Goal: Task Accomplishment & Management: Complete application form

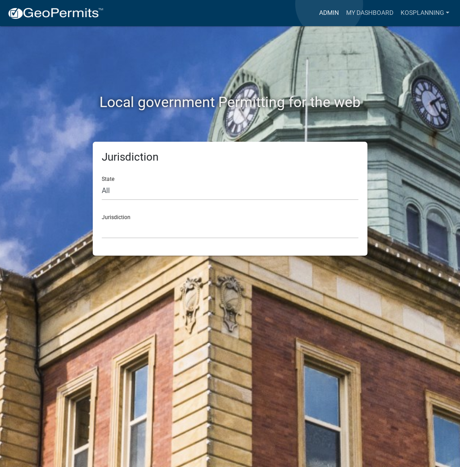
click at [330, 5] on link "Admin" at bounding box center [328, 13] width 27 height 17
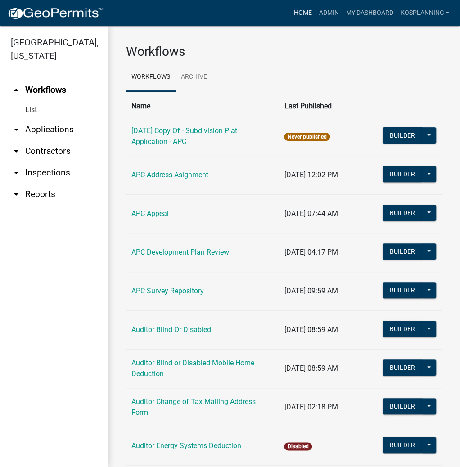
click at [304, 14] on link "Home" at bounding box center [302, 13] width 25 height 17
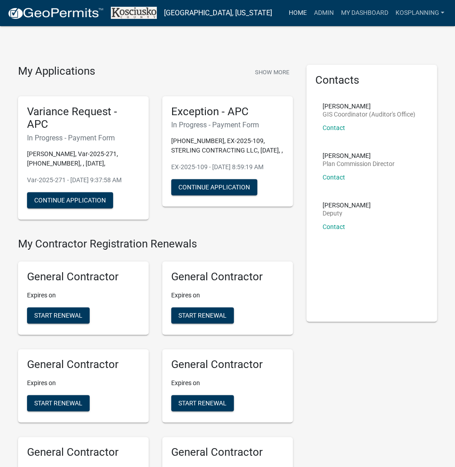
scroll to position [870, 0]
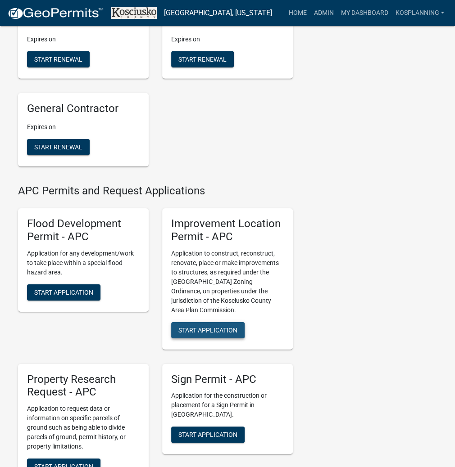
click at [186, 334] on span "Start Application" at bounding box center [207, 329] width 59 height 7
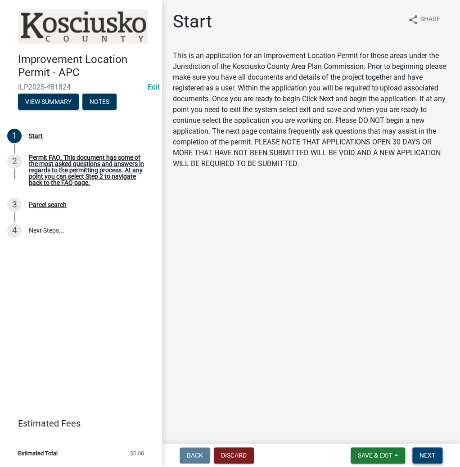
click at [427, 454] on span "Next" at bounding box center [428, 455] width 16 height 7
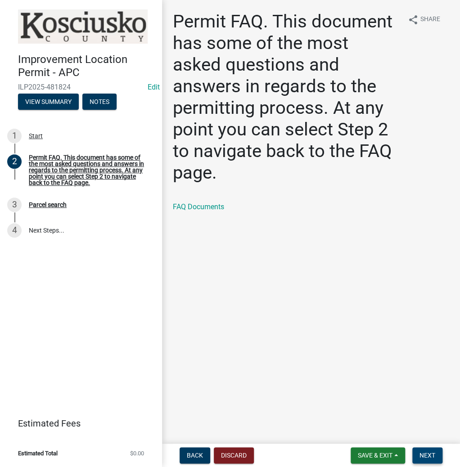
drag, startPoint x: 425, startPoint y: 451, endPoint x: 417, endPoint y: 442, distance: 12.2
click at [425, 451] on button "Next" at bounding box center [427, 456] width 30 height 16
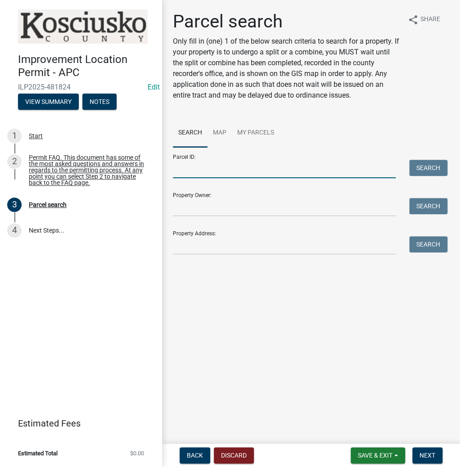
click at [209, 167] on input "Parcel ID:" at bounding box center [284, 169] width 223 height 18
click at [209, 172] on input "Parcel ID:" at bounding box center [284, 169] width 223 height 18
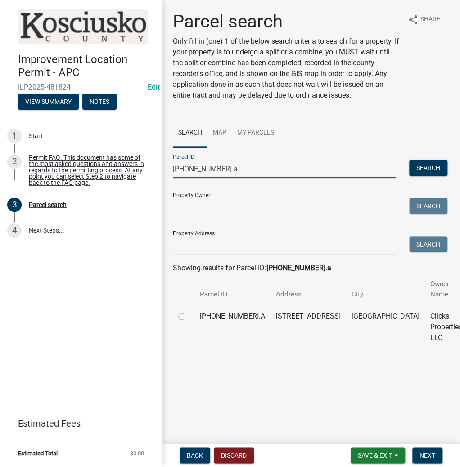
type input "[PHONE_NUMBER].a"
click at [189, 311] on label at bounding box center [189, 311] width 0 height 0
click at [189, 317] on input "radio" at bounding box center [192, 314] width 6 height 6
radio input "true"
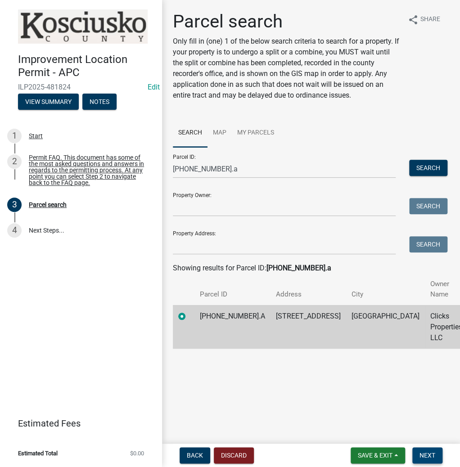
click at [435, 457] on span "Next" at bounding box center [428, 455] width 16 height 7
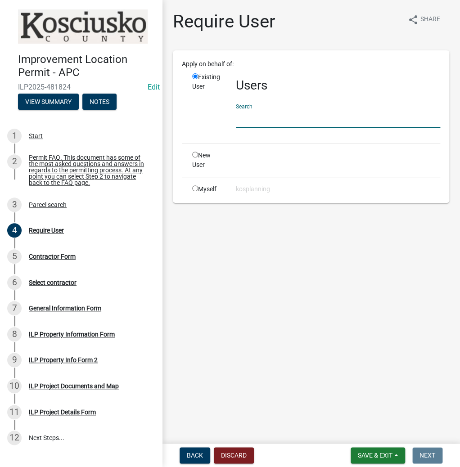
paste input "ANTHONYCLICK"
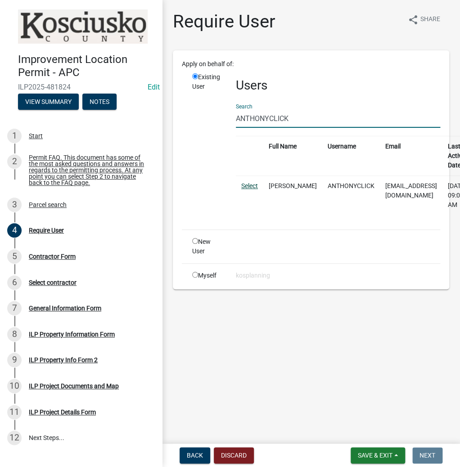
type input "ANTHONYCLICK"
click at [250, 182] on link "Select" at bounding box center [249, 185] width 17 height 7
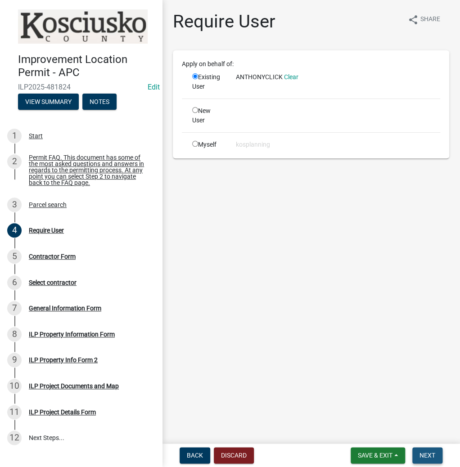
click at [430, 455] on span "Next" at bounding box center [428, 455] width 16 height 7
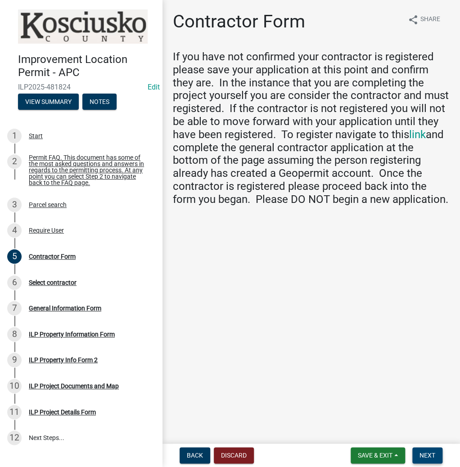
click at [426, 455] on span "Next" at bounding box center [428, 455] width 16 height 7
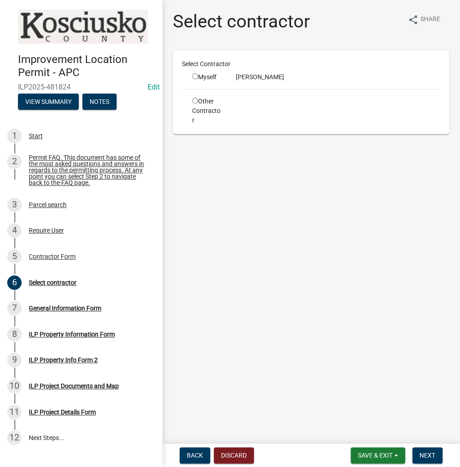
click at [195, 77] on input "radio" at bounding box center [195, 76] width 6 height 6
radio input "true"
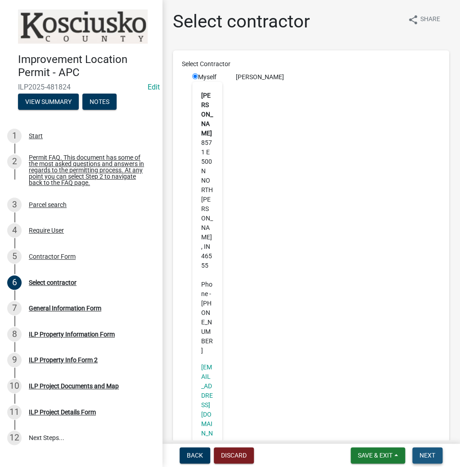
click at [421, 458] on span "Next" at bounding box center [428, 455] width 16 height 7
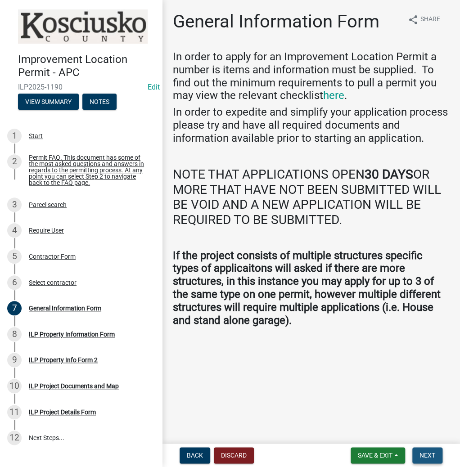
click at [423, 457] on span "Next" at bounding box center [428, 455] width 16 height 7
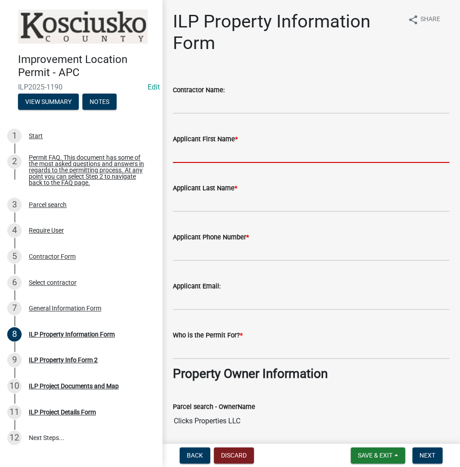
click at [238, 149] on input "Applicant First Name *" at bounding box center [311, 154] width 276 height 18
type input "[PERSON_NAME]"
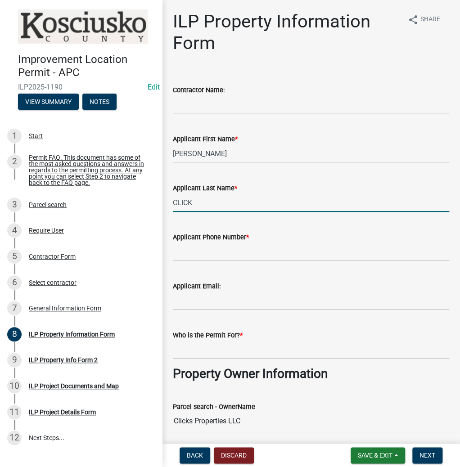
type input "CLICK"
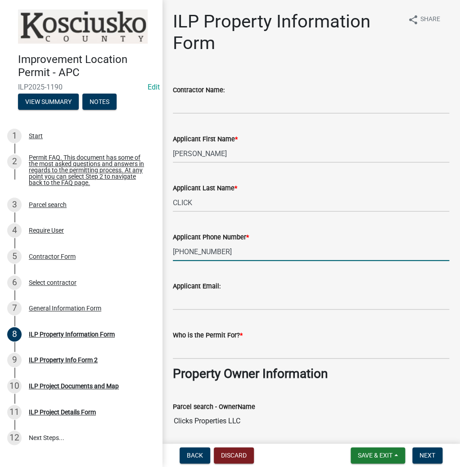
type input "[PHONE_NUMBER]"
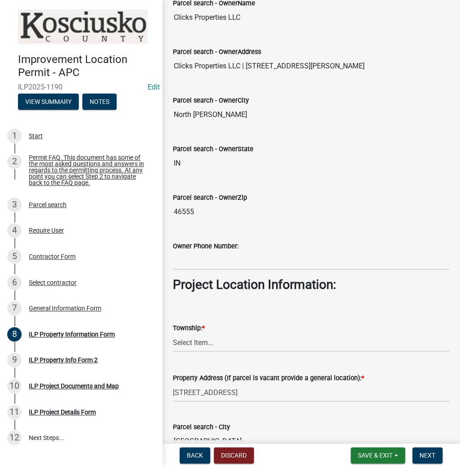
scroll to position [468, 0]
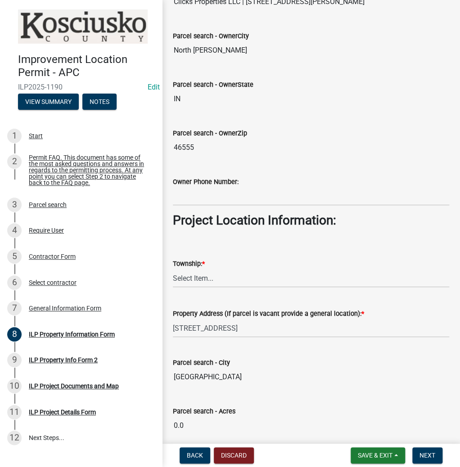
type input "CLICKS PROPERTY"
click at [193, 275] on select "Select Item... [PERSON_NAME] - Elkhart Co Clay Etna [GEOGRAPHIC_DATA][PERSON_NA…" at bounding box center [311, 278] width 276 height 18
click at [173, 269] on select "Select Item... [PERSON_NAME] - Elkhart Co Clay Etna [GEOGRAPHIC_DATA][PERSON_NA…" at bounding box center [311, 278] width 276 height 18
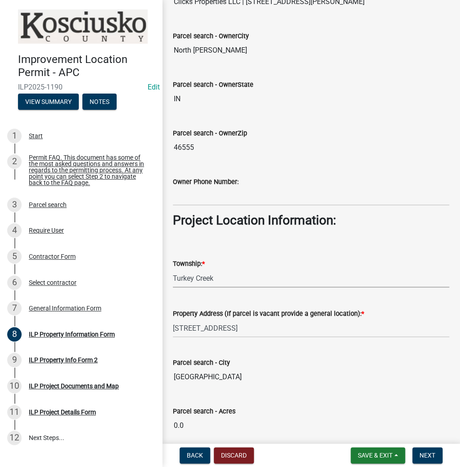
select select "57368d26-defc-477e-a8be-5a23ab554a17"
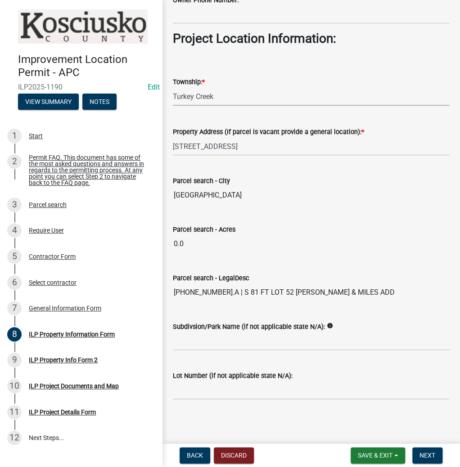
scroll to position [651, 0]
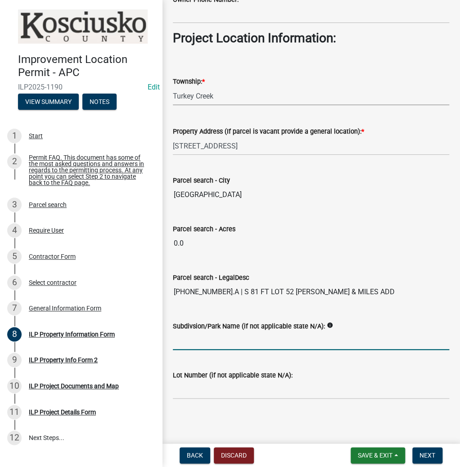
click at [224, 346] on input "Subdivsion/Park Name (if not applicable state N/A):" at bounding box center [311, 341] width 276 height 18
type input "[PERSON_NAME] & MILES"
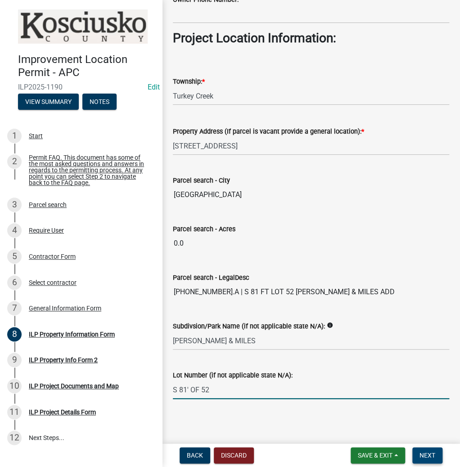
type input "S 81' OF 52"
click at [432, 453] on span "Next" at bounding box center [428, 455] width 16 height 7
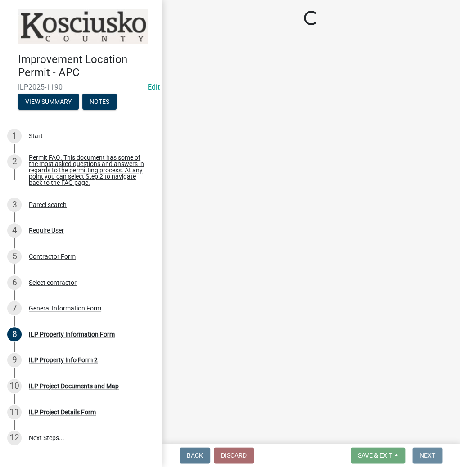
scroll to position [0, 0]
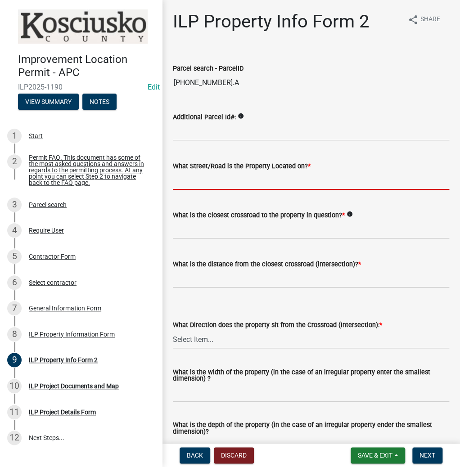
click at [182, 184] on input "What Street/Road is the Property Located on? *" at bounding box center [311, 181] width 276 height 18
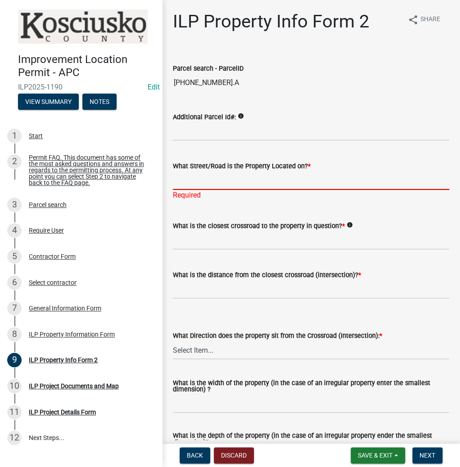
click at [214, 186] on input "What Street/Road is the Property Located on? *" at bounding box center [311, 181] width 276 height 18
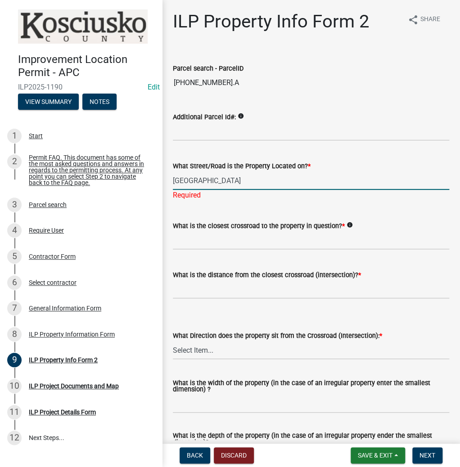
type input "[GEOGRAPHIC_DATA]"
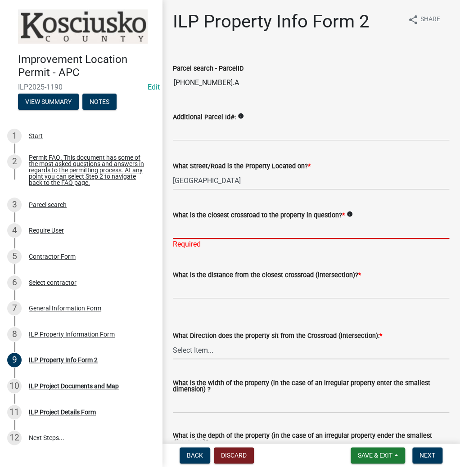
click at [200, 225] on input "What is the closest crossroad to the property in question? *" at bounding box center [311, 230] width 276 height 18
type input "HICKORY ST"
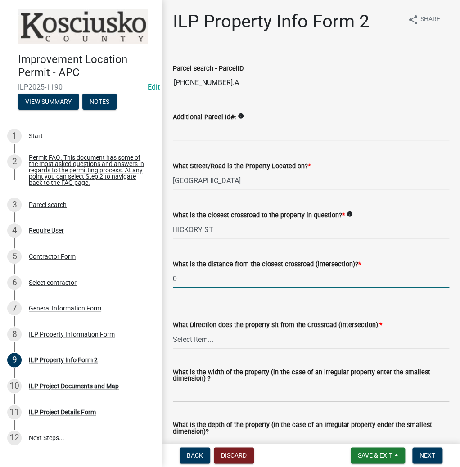
type input "0"
select select "5d8d9a6f-68f4-4910-b8ad-905844ed2da1"
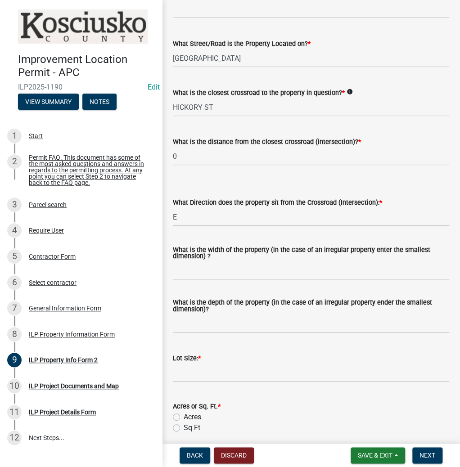
scroll to position [144, 0]
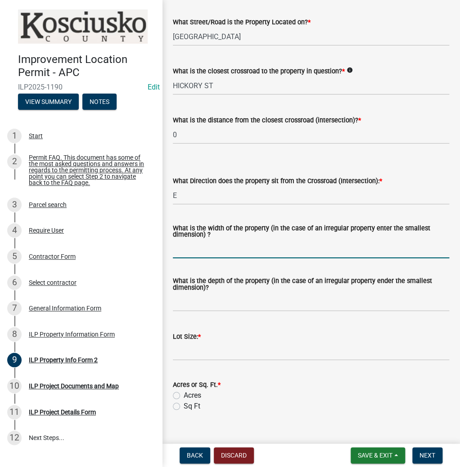
click at [246, 250] on input "What is the width of the property (in the case of an irregular property enter t…" at bounding box center [311, 249] width 276 height 18
type input "50"
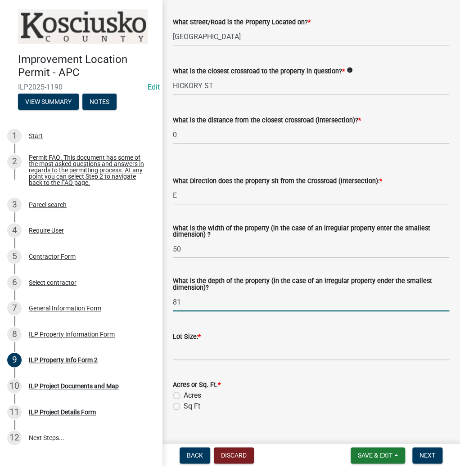
type input "81"
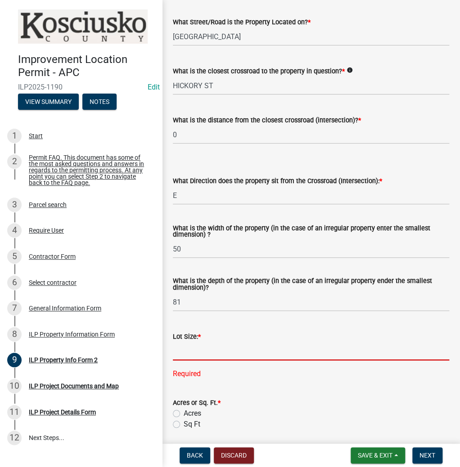
click at [204, 347] on input "text" at bounding box center [311, 351] width 276 height 18
type input "4576"
click at [184, 419] on input "Sq Ft" at bounding box center [187, 422] width 6 height 6
radio input "true"
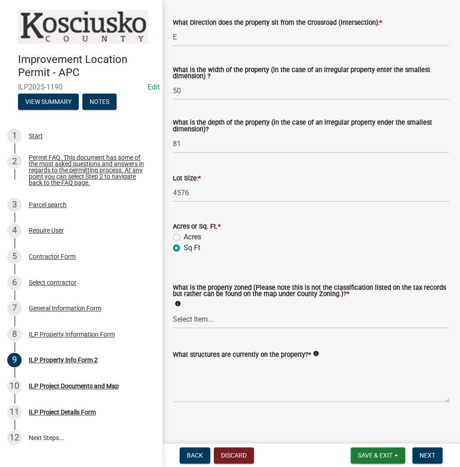
scroll to position [308, 0]
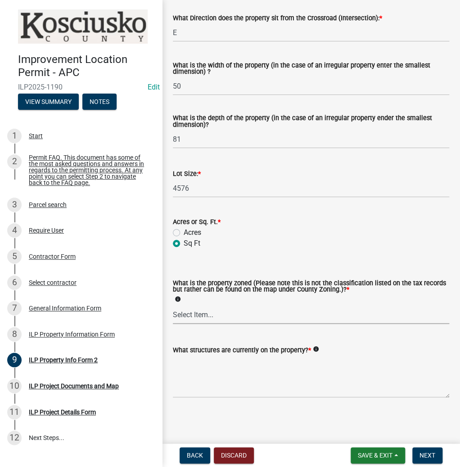
click at [232, 315] on select "Select Item... Agricultural Agricultural 2 Commercial Environmental Industrial …" at bounding box center [311, 315] width 276 height 18
click at [173, 306] on select "Select Item... Agricultural Agricultural 2 Commercial Environmental Industrial …" at bounding box center [311, 315] width 276 height 18
select select "1146270b-2111-4e23-bf7f-74ce85cf7041"
click at [262, 385] on textarea "What structures are currently on the property? *" at bounding box center [311, 377] width 276 height 42
type textarea "RESIDENCE"
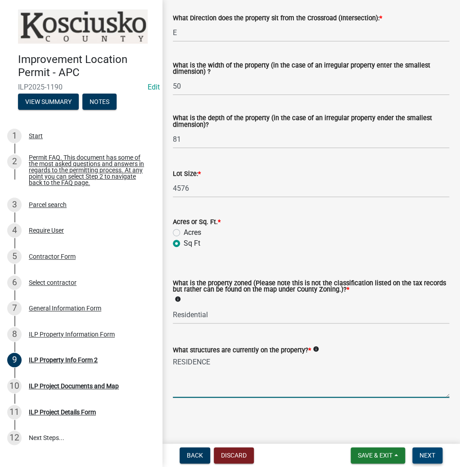
click at [426, 454] on span "Next" at bounding box center [428, 455] width 16 height 7
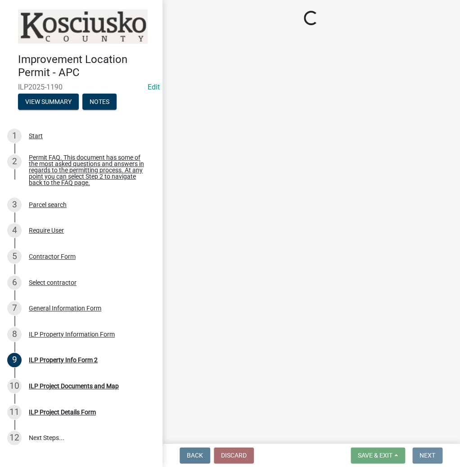
scroll to position [0, 0]
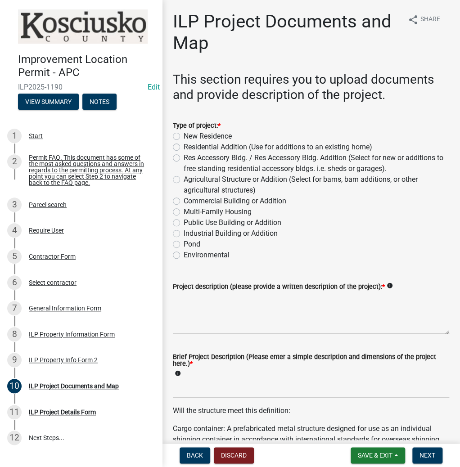
click at [184, 146] on label "Residential Addition (Use for additions to an existing home)" at bounding box center [278, 147] width 189 height 11
click at [184, 146] on input "Residential Addition (Use for additions to an existing home)" at bounding box center [187, 145] width 6 height 6
radio input "true"
click at [196, 296] on textarea "Project description (please provide a written description of the project): *" at bounding box center [311, 313] width 276 height 42
type textarea "REMOVE N ROOM AND REBUILD CARPORT"
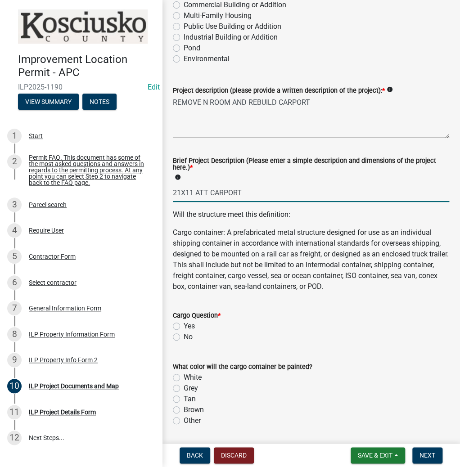
scroll to position [252, 0]
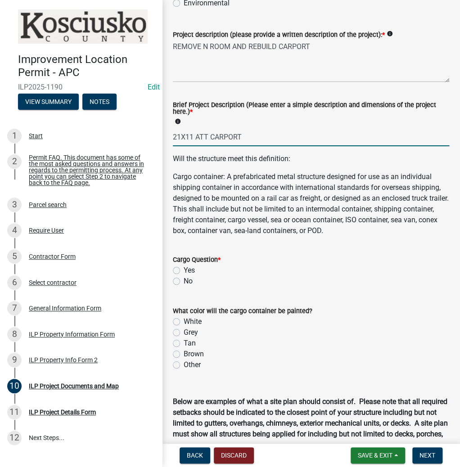
type input "21X11 ATT CARPORT"
click at [184, 283] on label "No" at bounding box center [188, 281] width 9 height 11
click at [184, 282] on input "No" at bounding box center [187, 279] width 6 height 6
radio input "true"
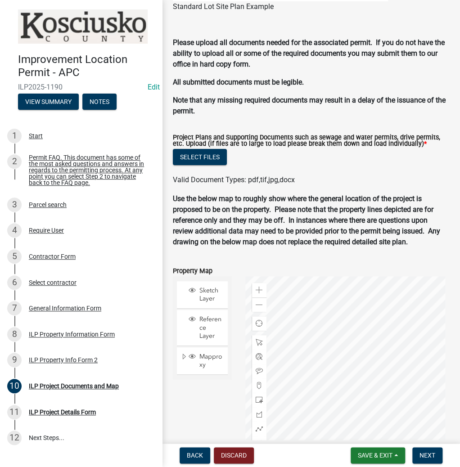
scroll to position [921, 0]
click at [193, 155] on button "Select files" at bounding box center [200, 157] width 54 height 16
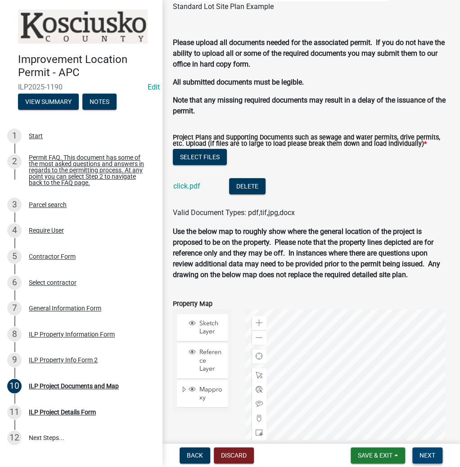
click at [429, 457] on span "Next" at bounding box center [428, 455] width 16 height 7
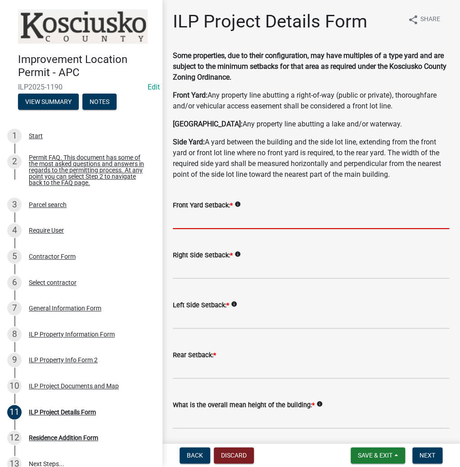
click at [206, 223] on input "text" at bounding box center [311, 220] width 276 height 18
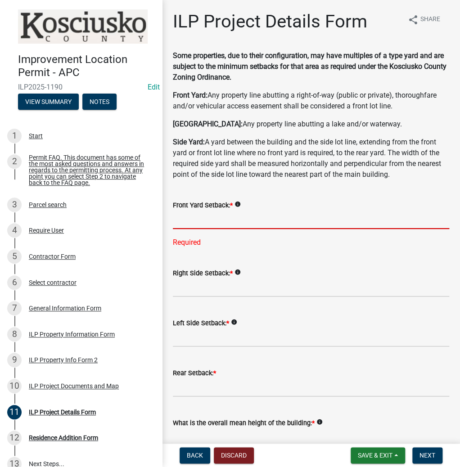
click at [207, 216] on input "text" at bounding box center [311, 220] width 276 height 18
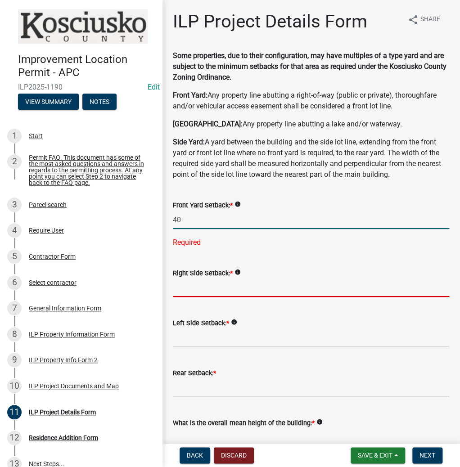
type input "40.0"
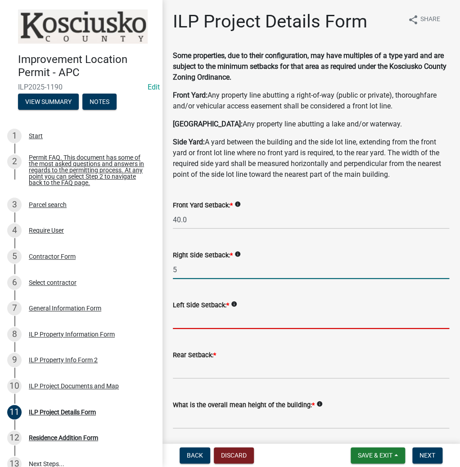
type input "5.0"
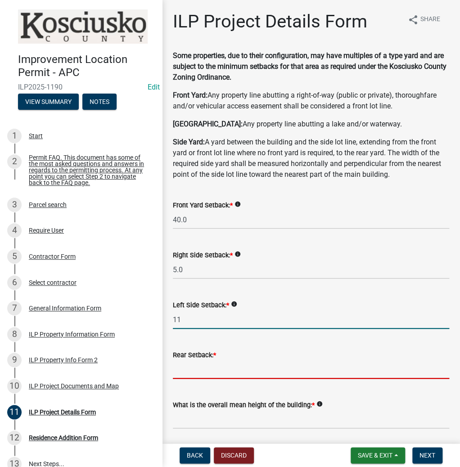
type input "11.0"
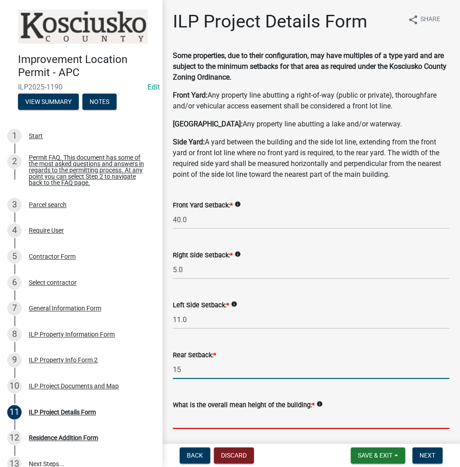
type input "15.0"
click at [199, 421] on input "text" at bounding box center [311, 420] width 276 height 18
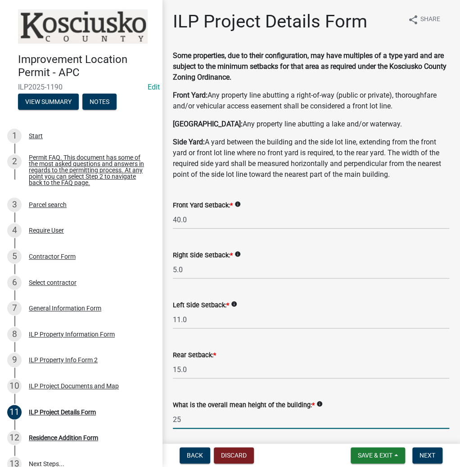
type input "25.0"
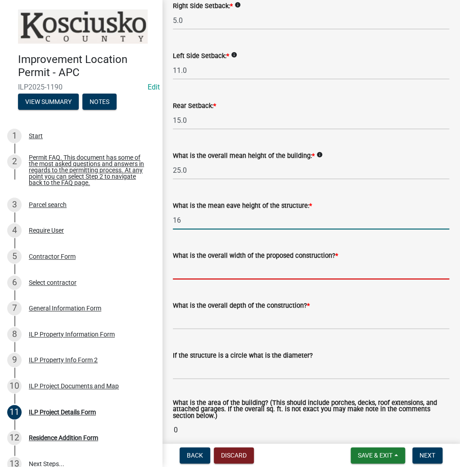
type input "16.0"
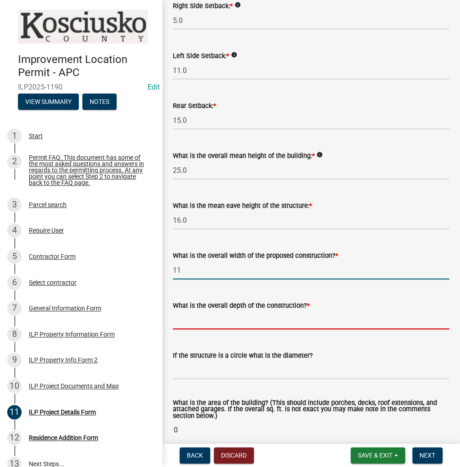
type input "11.00"
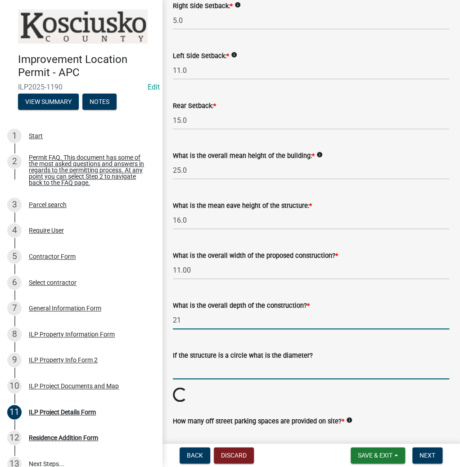
type input "21.00"
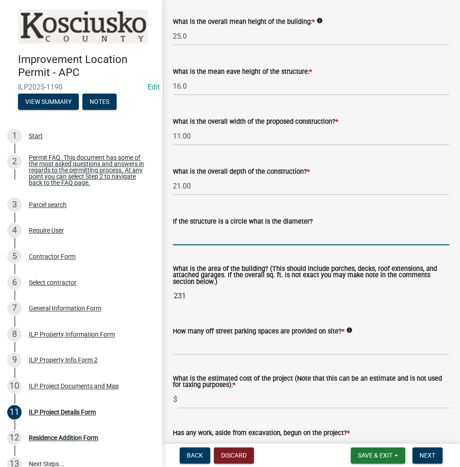
scroll to position [430, 0]
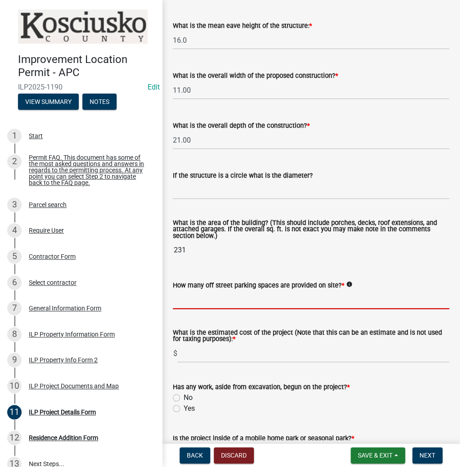
click at [208, 300] on input "text" at bounding box center [311, 300] width 276 height 18
type input "2"
type input "4500"
click at [184, 393] on input "No" at bounding box center [187, 396] width 6 height 6
radio input "true"
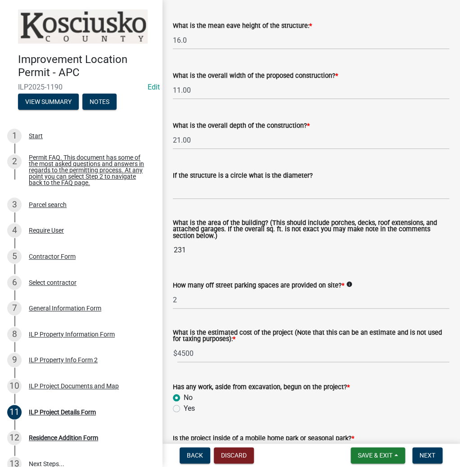
scroll to position [654, 0]
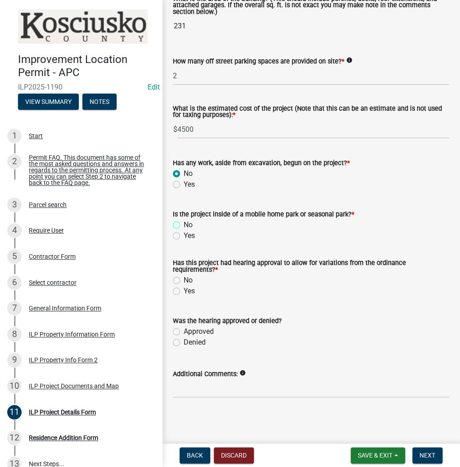
click at [184, 220] on input "No" at bounding box center [187, 223] width 6 height 6
radio input "true"
click at [184, 231] on input "Yes" at bounding box center [187, 234] width 6 height 6
radio input "true"
click at [184, 220] on input "No" at bounding box center [187, 223] width 6 height 6
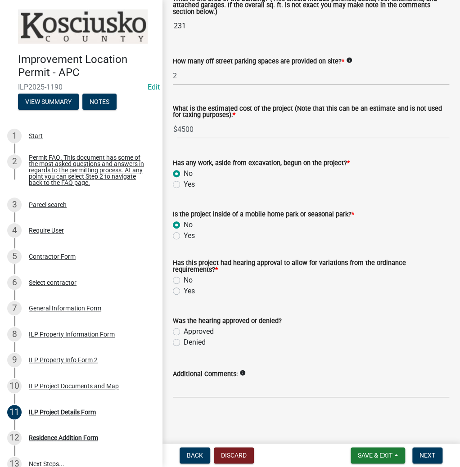
radio input "true"
click at [184, 286] on input "Yes" at bounding box center [187, 289] width 6 height 6
radio input "true"
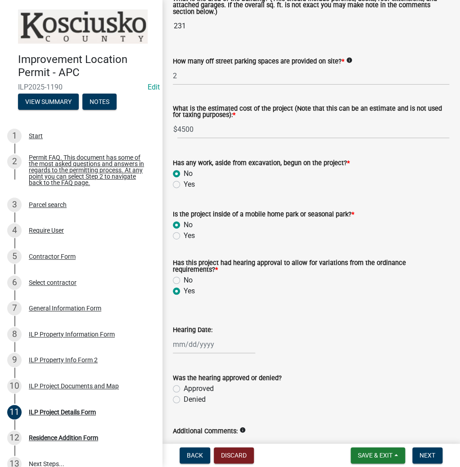
select select "9"
select select "2025"
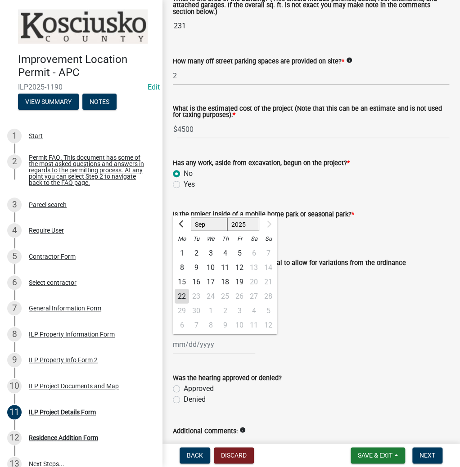
click at [184, 344] on div "[PERSON_NAME] Feb Mar Apr [PERSON_NAME][DATE] [DATE] 1526 1527 1528 1529 1530 1…" at bounding box center [214, 344] width 82 height 18
click at [226, 279] on div "18" at bounding box center [225, 282] width 14 height 14
type input "[DATE]"
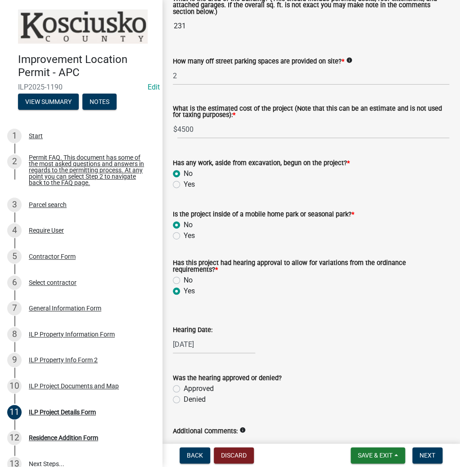
click at [184, 387] on label "Approved" at bounding box center [199, 389] width 30 height 11
click at [184, 387] on input "Approved" at bounding box center [187, 387] width 6 height 6
radio input "true"
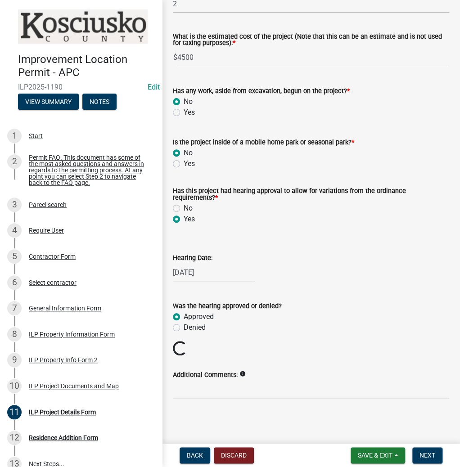
scroll to position [727, 0]
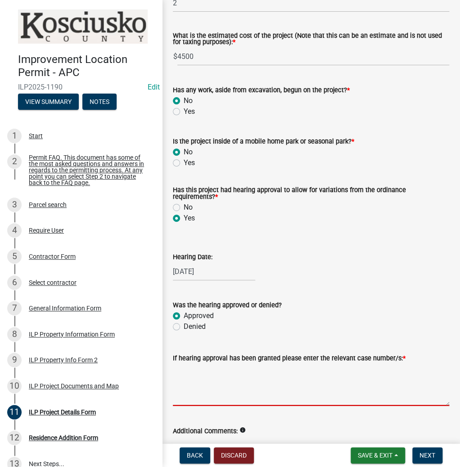
click at [195, 382] on textarea "If hearing approval has been granted please enter the relevant case number/s: *" at bounding box center [311, 385] width 276 height 42
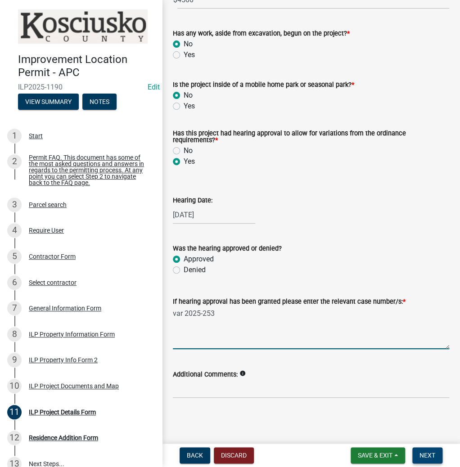
scroll to position [784, 0]
type textarea "var 2025-253"
click at [426, 452] on span "Next" at bounding box center [428, 455] width 16 height 7
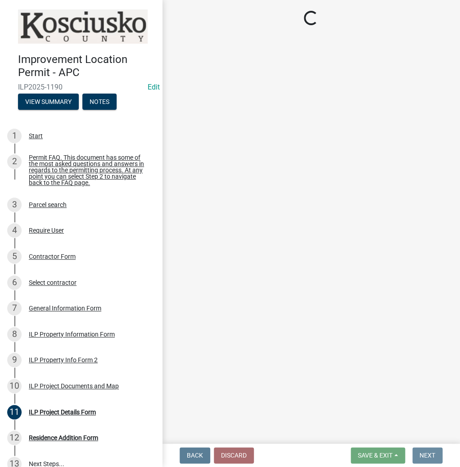
scroll to position [0, 0]
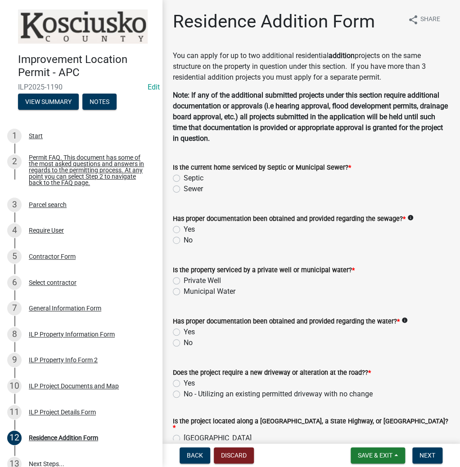
click at [184, 189] on label "Sewer" at bounding box center [193, 189] width 19 height 11
click at [184, 189] on input "Sewer" at bounding box center [187, 187] width 6 height 6
radio input "true"
click at [184, 231] on label "Yes" at bounding box center [189, 229] width 11 height 11
click at [184, 230] on input "Yes" at bounding box center [187, 227] width 6 height 6
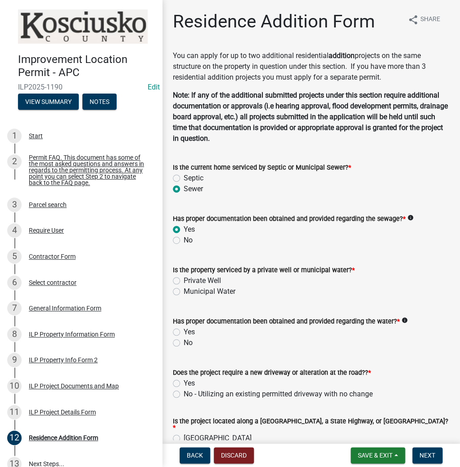
radio input "true"
click at [184, 292] on label "Municipal Water" at bounding box center [210, 291] width 52 height 11
click at [184, 292] on input "Municipal Water" at bounding box center [187, 289] width 6 height 6
radio input "true"
click at [184, 334] on label "Yes" at bounding box center [189, 332] width 11 height 11
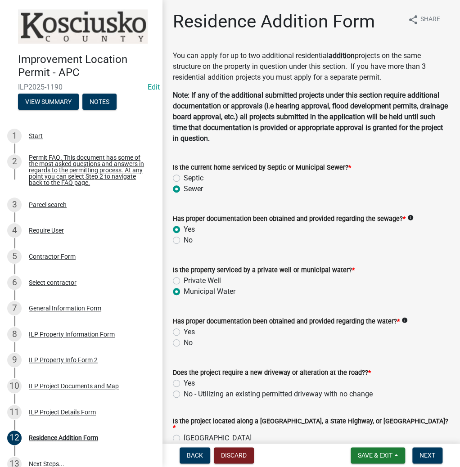
click at [184, 333] on input "Yes" at bounding box center [187, 330] width 6 height 6
radio input "true"
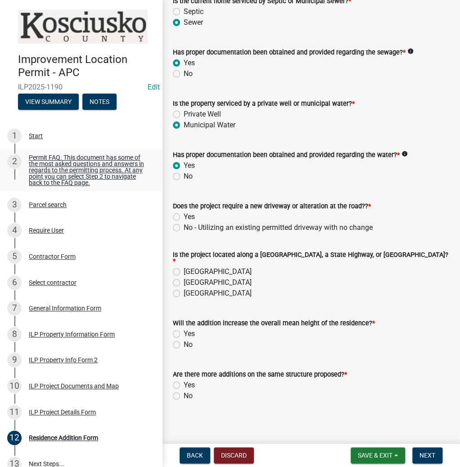
scroll to position [168, 0]
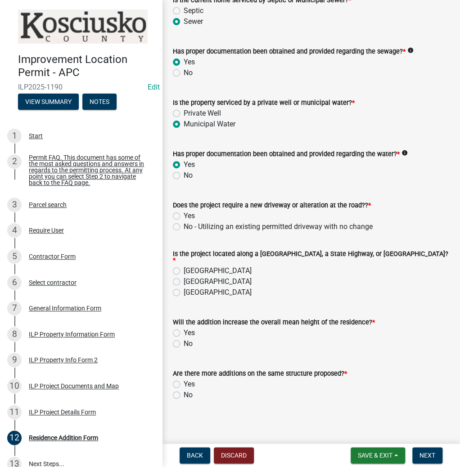
click at [184, 225] on label "No - Utilizing an existing permitted driveway with no change" at bounding box center [278, 227] width 189 height 11
click at [184, 225] on input "No - Utilizing an existing permitted driveway with no change" at bounding box center [187, 225] width 6 height 6
radio input "true"
click at [184, 280] on label "[GEOGRAPHIC_DATA]" at bounding box center [218, 281] width 68 height 11
click at [184, 280] on input "[GEOGRAPHIC_DATA]" at bounding box center [187, 279] width 6 height 6
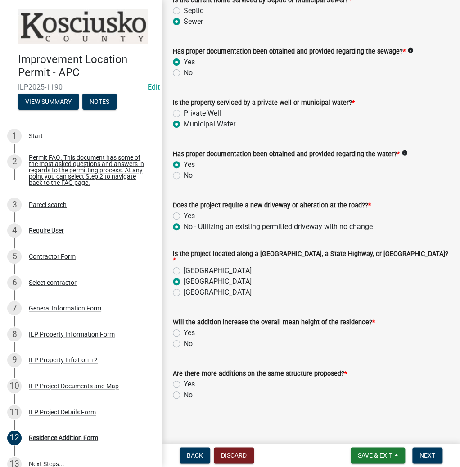
radio input "true"
click at [184, 340] on label "No" at bounding box center [188, 344] width 9 height 11
click at [184, 340] on input "No" at bounding box center [187, 342] width 6 height 6
radio input "true"
click at [178, 405] on div "Residence Addition Form share Share You can apply for up to two additional resi…" at bounding box center [311, 130] width 290 height 574
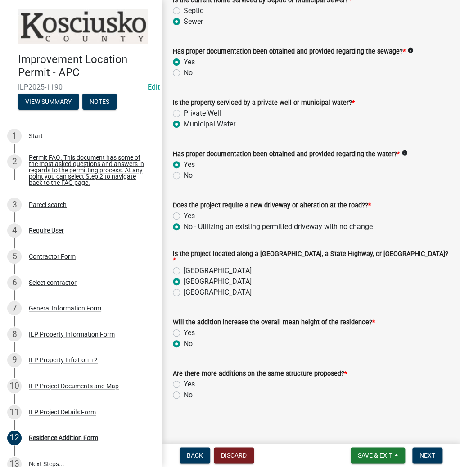
click at [184, 391] on label "No" at bounding box center [188, 395] width 9 height 11
click at [184, 391] on input "No" at bounding box center [187, 393] width 6 height 6
radio input "true"
click at [425, 455] on span "Next" at bounding box center [428, 455] width 16 height 7
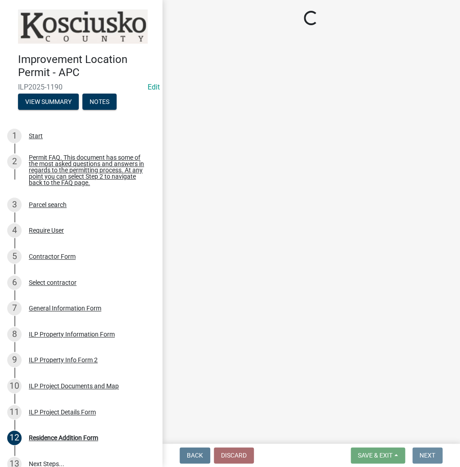
scroll to position [0, 0]
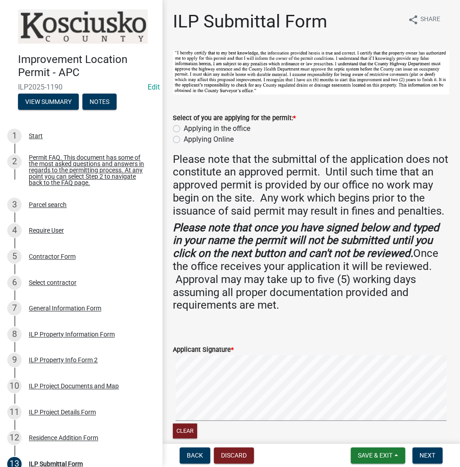
click at [184, 126] on label "Applying in the office" at bounding box center [217, 128] width 67 height 11
click at [184, 126] on input "Applying in the office" at bounding box center [187, 126] width 6 height 6
radio input "true"
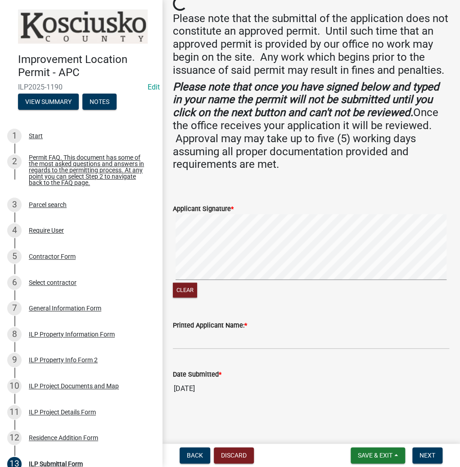
scroll to position [153, 0]
paste input "ANTHONYCLICK"
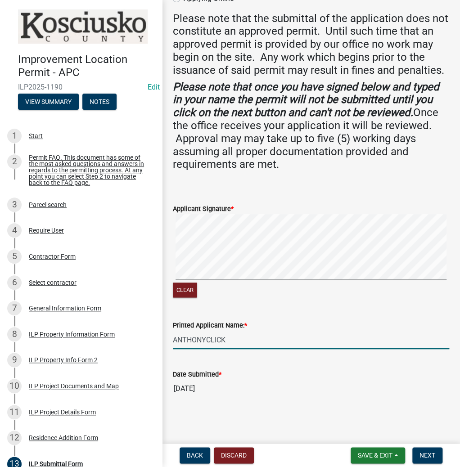
click at [204, 339] on input "ANTHONYCLICK" at bounding box center [311, 340] width 276 height 18
type input "[PERSON_NAME]"
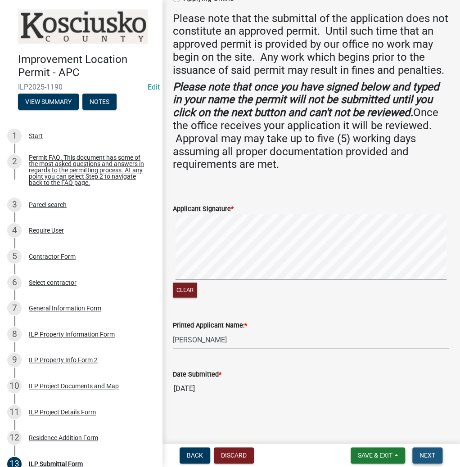
click at [429, 457] on span "Next" at bounding box center [428, 455] width 16 height 7
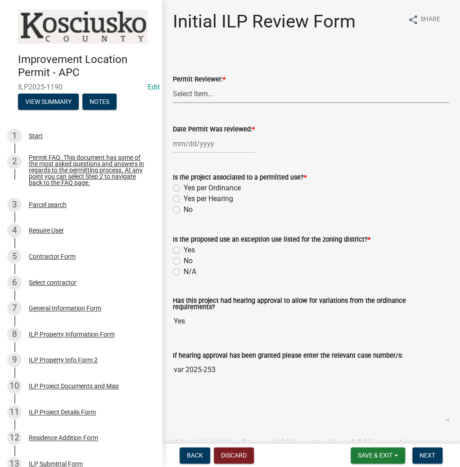
click at [207, 92] on select "Select Item... MMS LT AT CS [PERSON_NAME]" at bounding box center [311, 94] width 276 height 18
click at [173, 85] on select "Select Item... MMS LT AT CS [PERSON_NAME]" at bounding box center [311, 94] width 276 height 18
select select "fc758b50-acba-4166-9f24-5248f0f78016"
select select "9"
select select "2025"
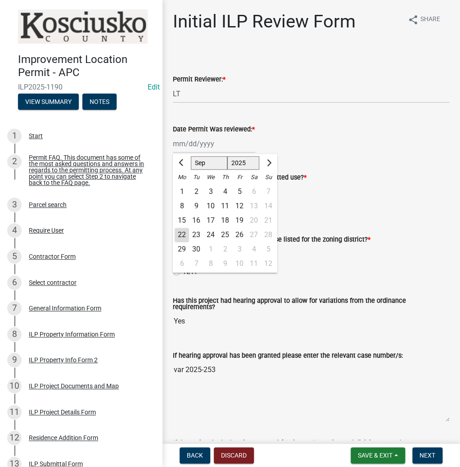
click at [191, 146] on div "[PERSON_NAME] Feb Mar Apr [PERSON_NAME][DATE] Oct Nov [DATE] 1526 1527 1528 152…" at bounding box center [214, 144] width 82 height 18
click at [181, 237] on div "22" at bounding box center [182, 235] width 14 height 14
type input "[DATE]"
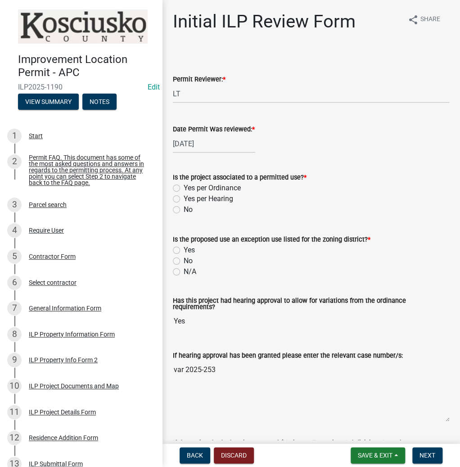
click at [184, 201] on label "Yes per Hearing" at bounding box center [209, 199] width 50 height 11
click at [184, 199] on input "Yes per Hearing" at bounding box center [187, 197] width 6 height 6
radio input "true"
click at [184, 270] on label "N/A" at bounding box center [190, 272] width 13 height 11
click at [184, 270] on input "N/A" at bounding box center [187, 270] width 6 height 6
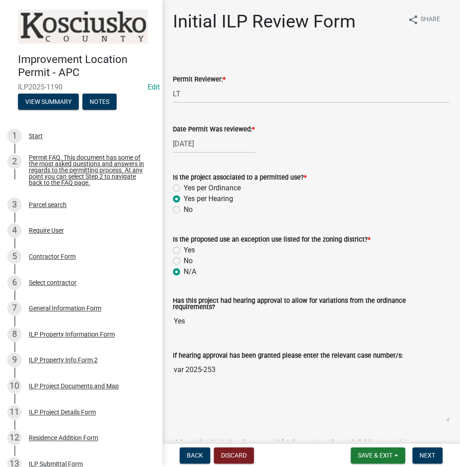
radio input "true"
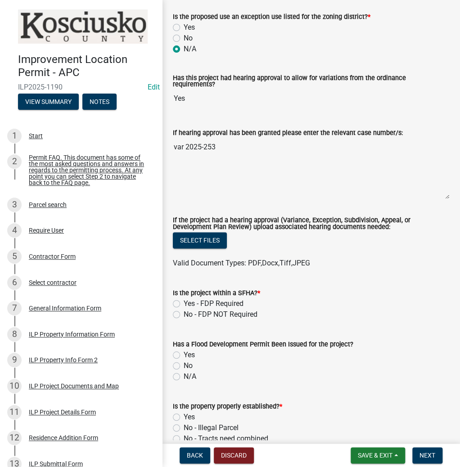
scroll to position [252, 0]
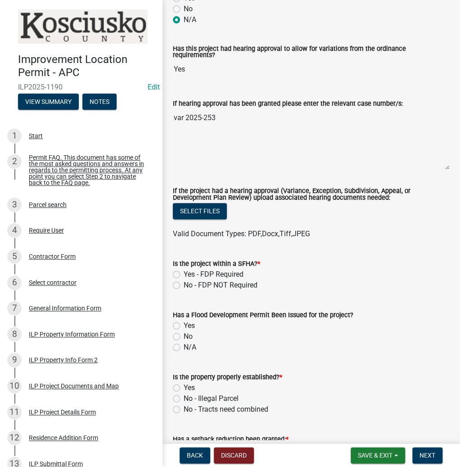
click at [184, 281] on label "No - FDP NOT Required" at bounding box center [221, 285] width 74 height 11
click at [184, 281] on input "No - FDP NOT Required" at bounding box center [187, 283] width 6 height 6
radio input "true"
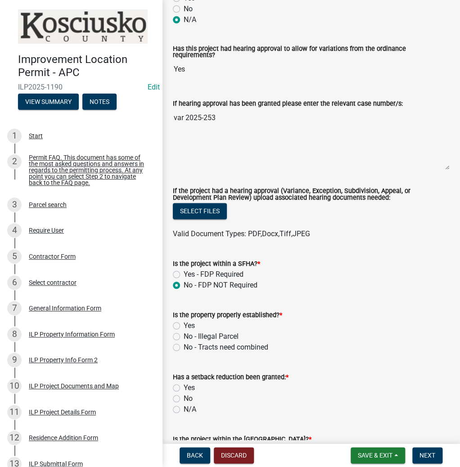
click at [184, 322] on label "Yes" at bounding box center [189, 326] width 11 height 11
click at [184, 322] on input "Yes" at bounding box center [187, 324] width 6 height 6
radio input "true"
click at [184, 404] on label "N/A" at bounding box center [190, 409] width 13 height 11
click at [184, 404] on input "N/A" at bounding box center [187, 407] width 6 height 6
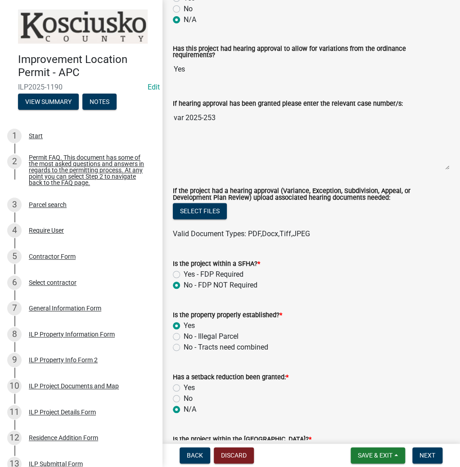
radio input "true"
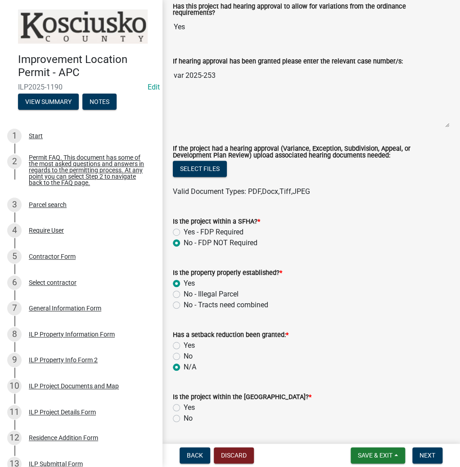
scroll to position [468, 0]
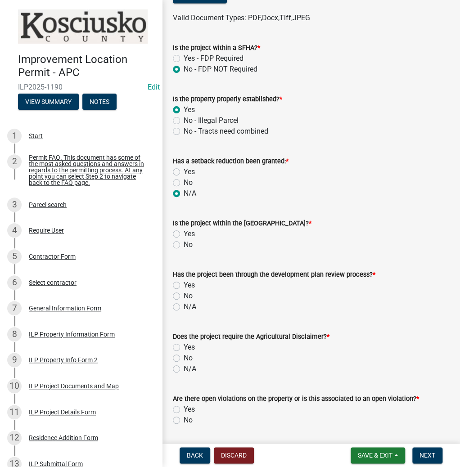
click at [184, 240] on label "No" at bounding box center [188, 245] width 9 height 11
click at [184, 240] on input "No" at bounding box center [187, 243] width 6 height 6
radio input "true"
click at [184, 303] on label "N/A" at bounding box center [190, 307] width 13 height 11
click at [184, 303] on input "N/A" at bounding box center [187, 305] width 6 height 6
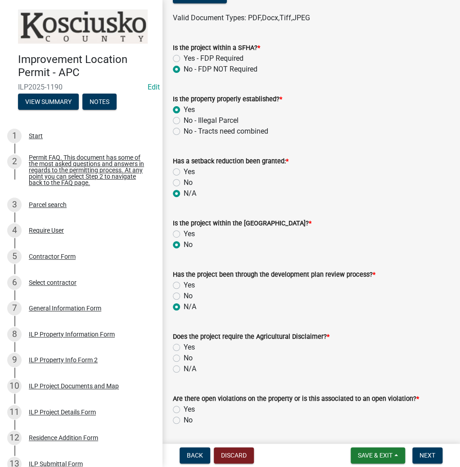
radio input "true"
click at [180, 364] on div "N/A" at bounding box center [311, 369] width 276 height 11
click at [169, 365] on div "Does the project require the Agricultural Disclaimer? * Yes No N/A" at bounding box center [311, 348] width 290 height 54
click at [184, 366] on label "N/A" at bounding box center [190, 369] width 13 height 11
click at [184, 366] on input "N/A" at bounding box center [187, 367] width 6 height 6
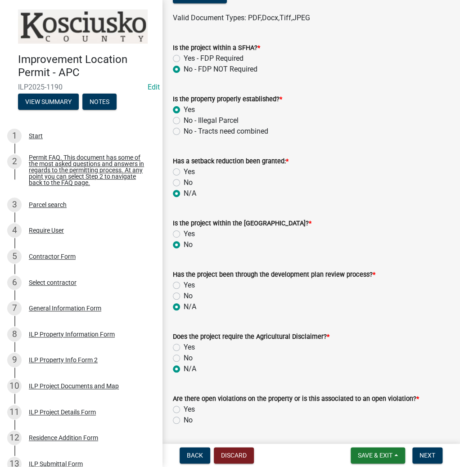
radio input "true"
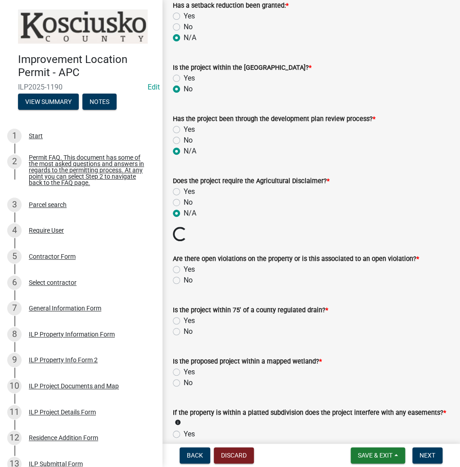
scroll to position [684, 0]
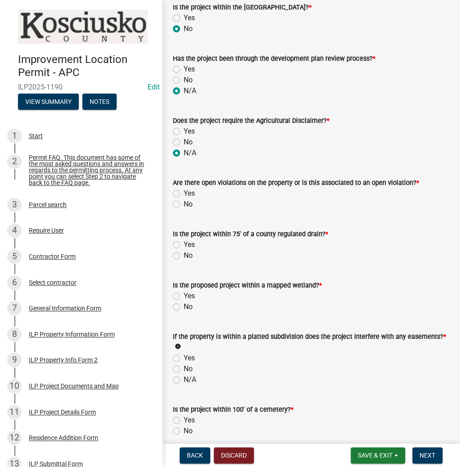
click at [184, 200] on label "No" at bounding box center [188, 204] width 9 height 11
click at [184, 200] on input "No" at bounding box center [187, 202] width 6 height 6
radio input "true"
click at [184, 251] on label "No" at bounding box center [188, 255] width 9 height 11
click at [184, 251] on input "No" at bounding box center [187, 253] width 6 height 6
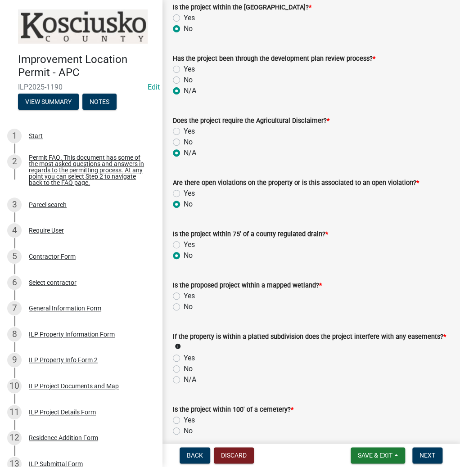
radio input "true"
click at [184, 302] on label "No" at bounding box center [188, 307] width 9 height 11
click at [184, 302] on input "No" at bounding box center [187, 305] width 6 height 6
radio input "true"
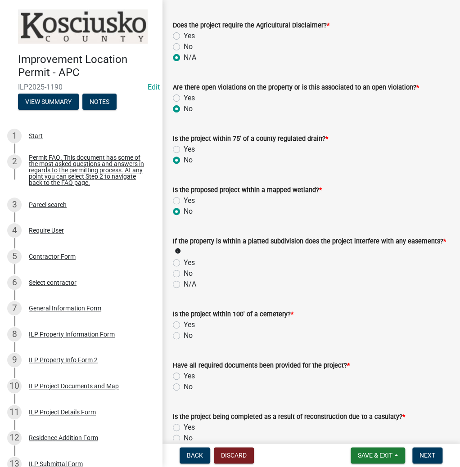
scroll to position [793, 0]
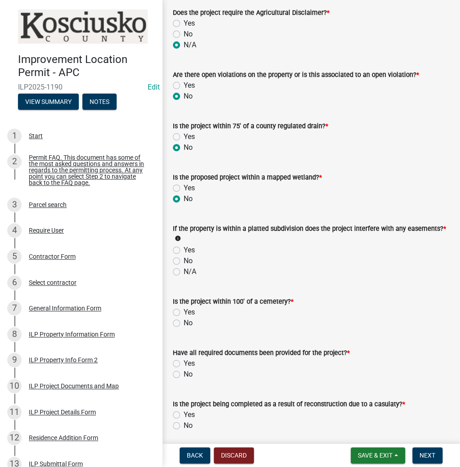
click at [184, 268] on label "N/A" at bounding box center [190, 272] width 13 height 11
click at [184, 268] on input "N/A" at bounding box center [187, 270] width 6 height 6
radio input "true"
click at [184, 318] on label "No" at bounding box center [188, 323] width 9 height 11
click at [184, 318] on input "No" at bounding box center [187, 321] width 6 height 6
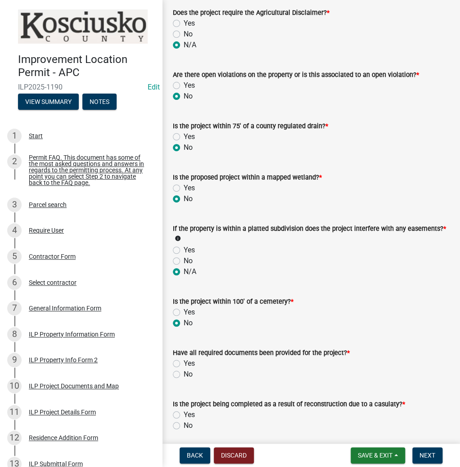
radio input "true"
click at [184, 370] on label "No" at bounding box center [188, 374] width 9 height 11
click at [184, 370] on input "No" at bounding box center [187, 372] width 6 height 6
radio input "true"
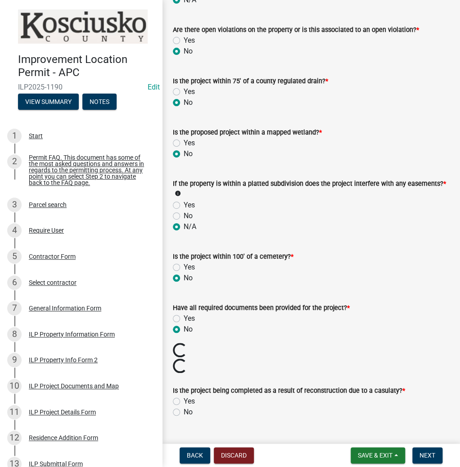
scroll to position [973, 0]
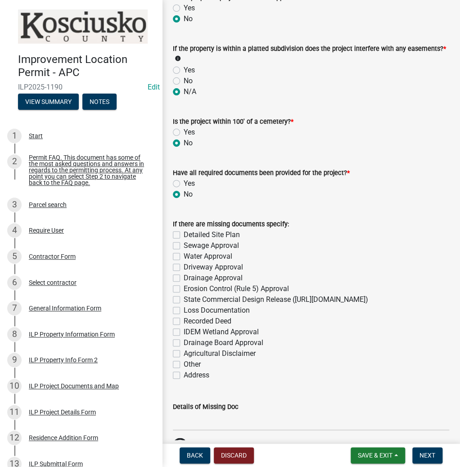
click at [184, 179] on label "Yes" at bounding box center [189, 183] width 11 height 11
click at [184, 179] on input "Yes" at bounding box center [187, 181] width 6 height 6
radio input "true"
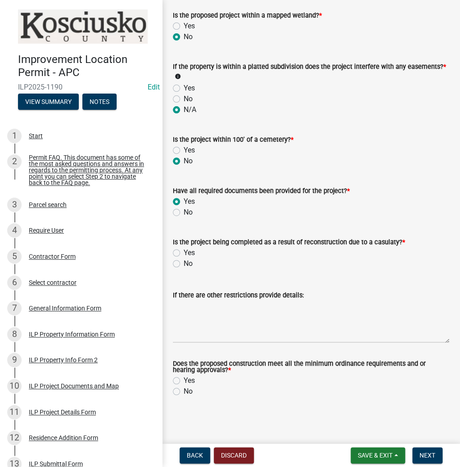
scroll to position [951, 0]
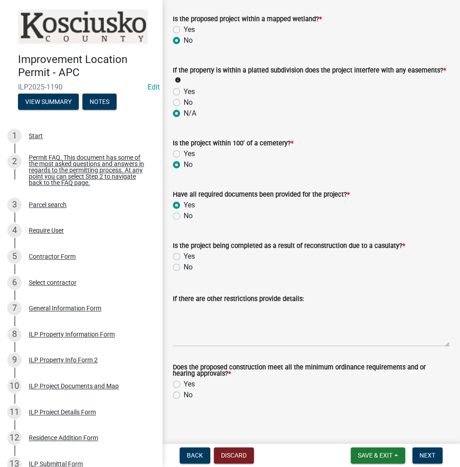
click at [184, 264] on label "No" at bounding box center [188, 267] width 9 height 11
click at [184, 264] on input "No" at bounding box center [187, 265] width 6 height 6
radio input "true"
click at [184, 380] on label "Yes" at bounding box center [189, 384] width 11 height 11
click at [184, 380] on input "Yes" at bounding box center [187, 382] width 6 height 6
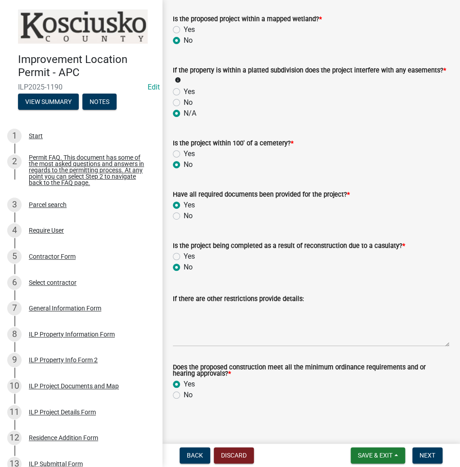
radio input "true"
click at [429, 452] on span "Next" at bounding box center [428, 455] width 16 height 7
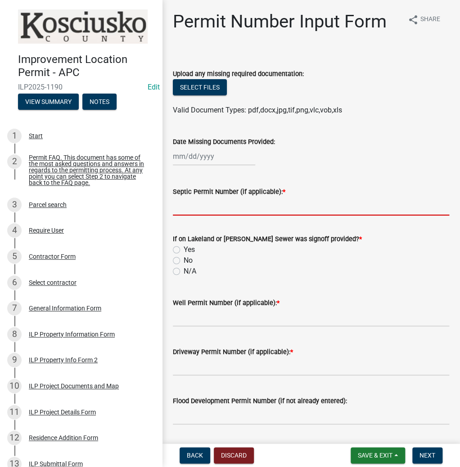
click at [284, 209] on input "Septic Permit Number (if applicable): *" at bounding box center [311, 206] width 276 height 18
type input "c"
type input "CITY"
click at [184, 255] on input "No" at bounding box center [187, 258] width 6 height 6
radio input "true"
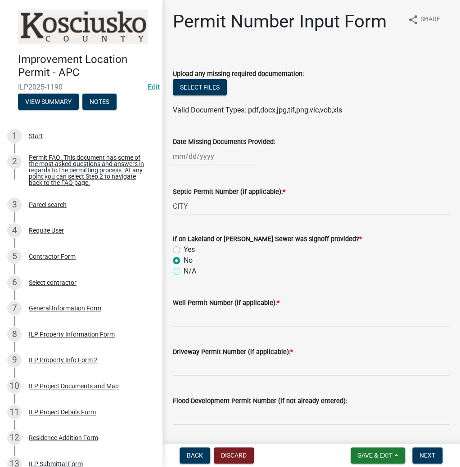
click at [184, 266] on input "N/A" at bounding box center [187, 269] width 6 height 6
radio input "true"
type input "CITY"
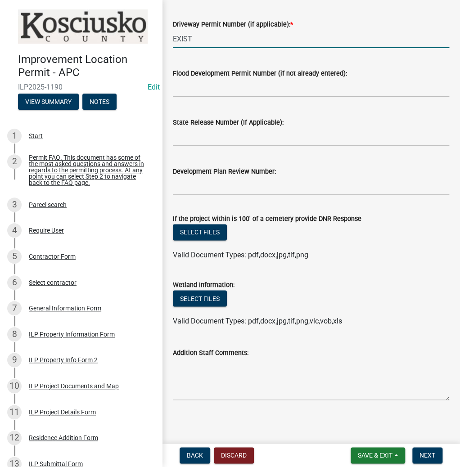
scroll to position [331, 0]
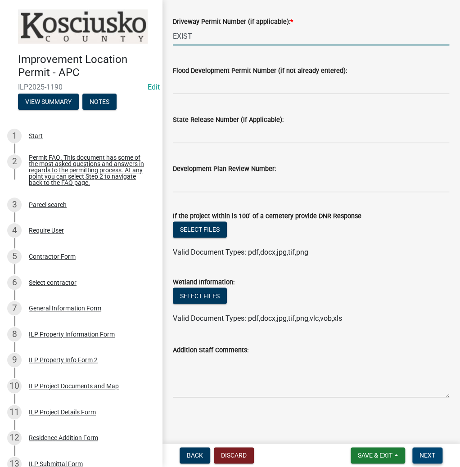
type input "EXIST"
click at [425, 457] on span "Next" at bounding box center [428, 455] width 16 height 7
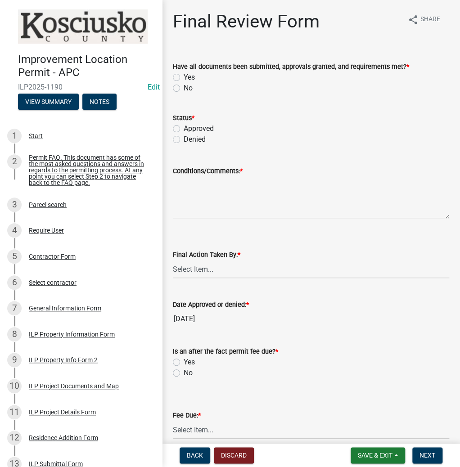
click at [184, 79] on label "Yes" at bounding box center [189, 77] width 11 height 11
click at [184, 78] on input "Yes" at bounding box center [187, 75] width 6 height 6
radio input "true"
click at [184, 129] on label "Approved" at bounding box center [199, 128] width 30 height 11
click at [184, 129] on input "Approved" at bounding box center [187, 126] width 6 height 6
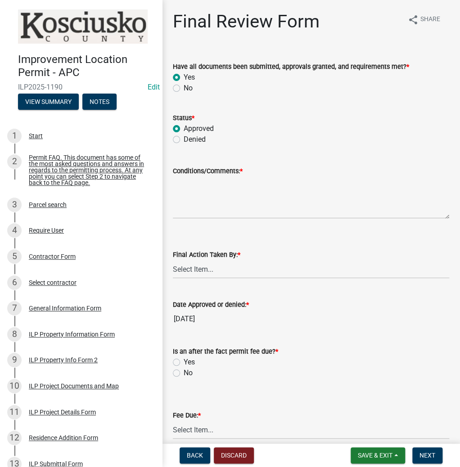
radio input "true"
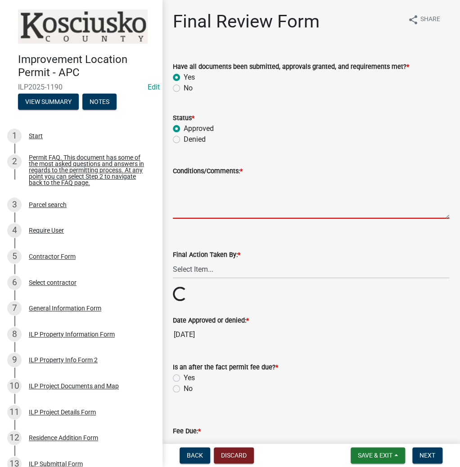
click at [229, 191] on textarea "Conditions/Comments: *" at bounding box center [311, 198] width 276 height 42
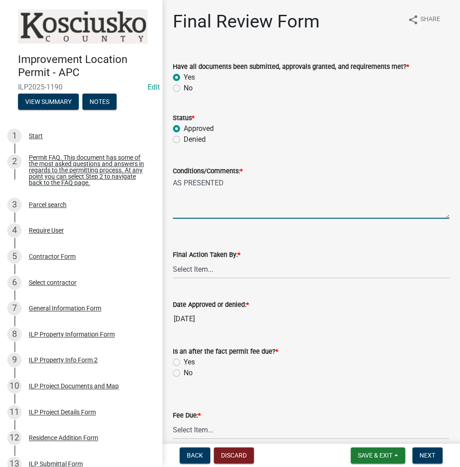
type textarea "AS PRESENTED"
click at [231, 270] on select "Select Item... MMS LT AT CS [PERSON_NAME]" at bounding box center [311, 269] width 276 height 18
click at [173, 260] on select "Select Item... MMS LT AT CS [PERSON_NAME]" at bounding box center [311, 269] width 276 height 18
select select "fc758b50-acba-4166-9f24-5248f0f78016"
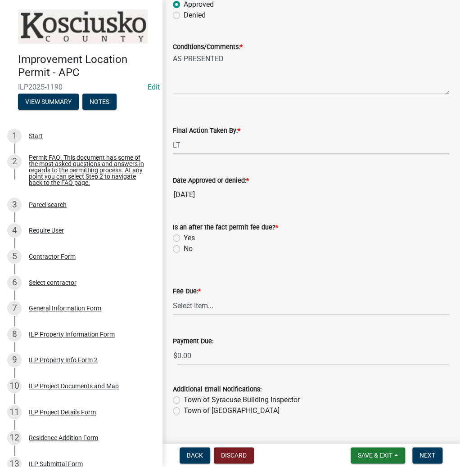
scroll to position [144, 0]
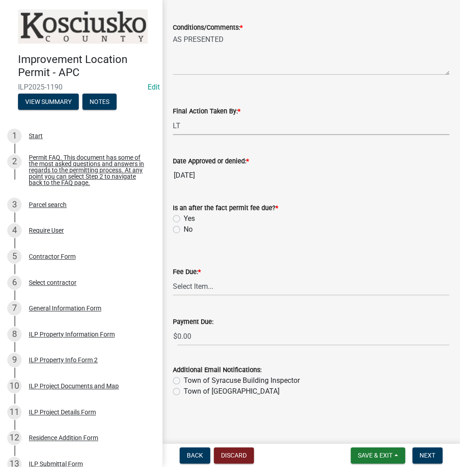
click at [182, 227] on div "No" at bounding box center [311, 229] width 276 height 11
click at [184, 227] on label "No" at bounding box center [188, 229] width 9 height 11
click at [184, 227] on input "No" at bounding box center [187, 227] width 6 height 6
radio input "true"
click at [199, 287] on select "Select Item... N/A $10.00 $25.00 $125.00 $250 $500 $500 + $10.00 for every 10 s…" at bounding box center [311, 286] width 276 height 18
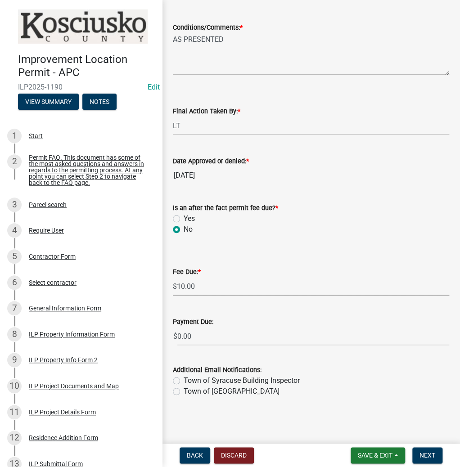
click at [173, 296] on select "Select Item... N/A $10.00 $25.00 $125.00 $250 $500 $500 + $10.00 for every 10 s…" at bounding box center [311, 286] width 276 height 18
select select "6f482d1d-eb35-47e6-92b0-143404755581"
click at [184, 382] on label "Town of Syracuse Building Inspector" at bounding box center [242, 381] width 116 height 11
click at [184, 381] on input "Town of Syracuse Building Inspector" at bounding box center [187, 379] width 6 height 6
radio input "true"
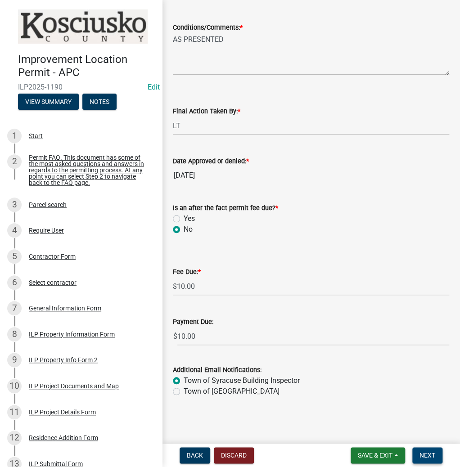
click at [426, 457] on span "Next" at bounding box center [428, 455] width 16 height 7
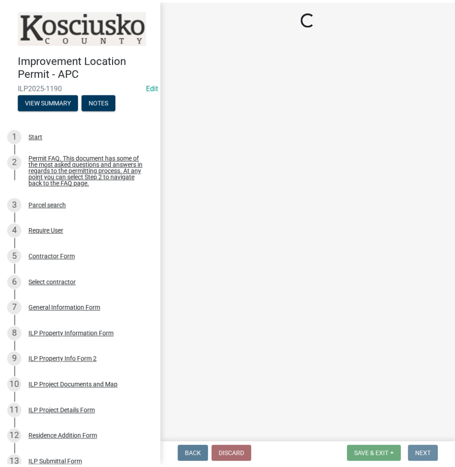
scroll to position [0, 0]
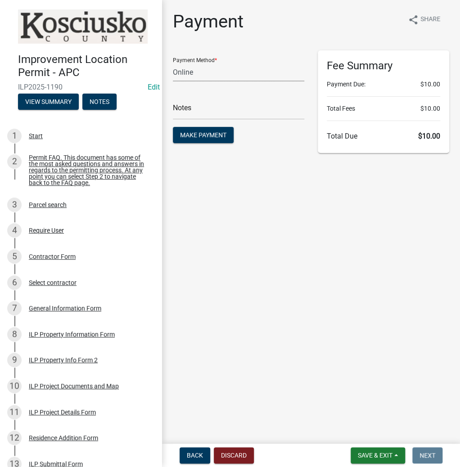
click at [185, 76] on select "Credit Card POS Check Cash Online" at bounding box center [238, 72] width 131 height 18
select select "0: 2"
click at [173, 63] on select "Credit Card POS Check Cash Online" at bounding box center [238, 72] width 131 height 18
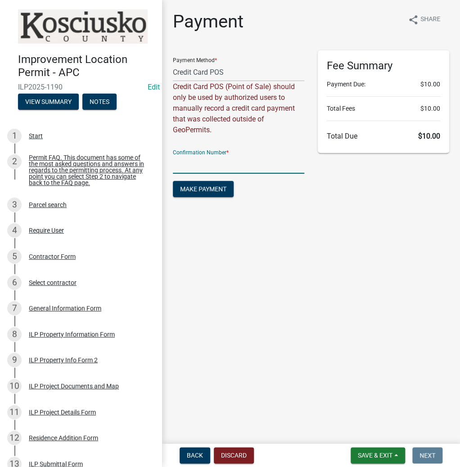
click at [193, 162] on input "text" at bounding box center [238, 164] width 131 height 18
paste input "15010217"
type input "15010217"
click at [198, 188] on span "Make Payment" at bounding box center [203, 189] width 46 height 7
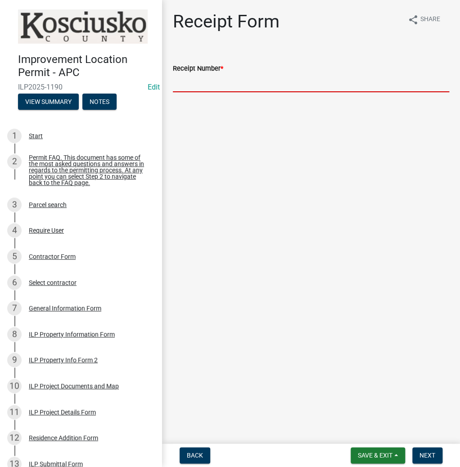
paste input "15010217"
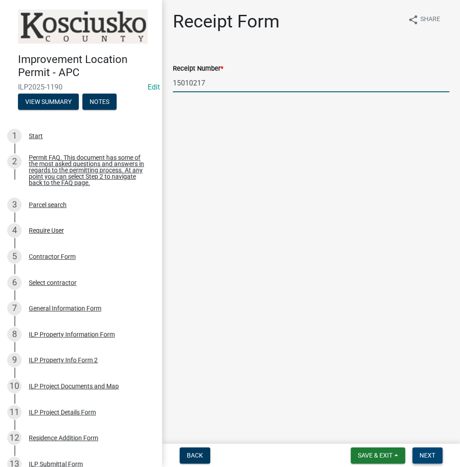
type input "15010217"
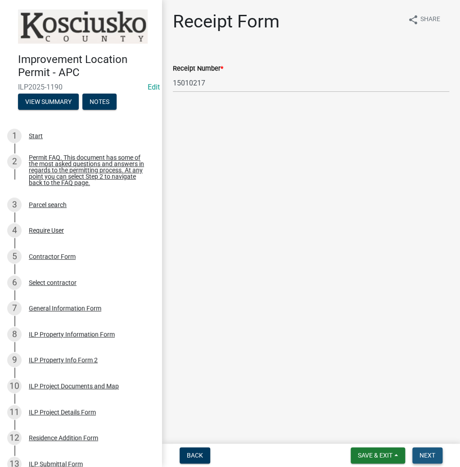
click at [427, 450] on button "Next" at bounding box center [427, 456] width 30 height 16
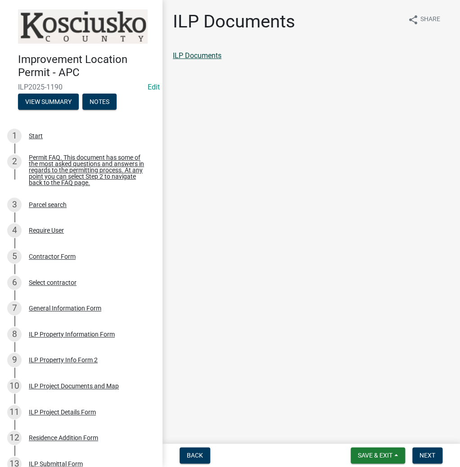
click at [199, 59] on link "ILP Documents" at bounding box center [197, 55] width 49 height 9
click at [428, 453] on span "Next" at bounding box center [428, 455] width 16 height 7
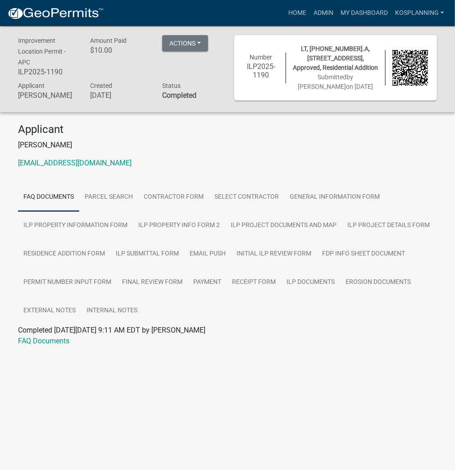
click at [258, 20] on div "Home Admin My Dashboard kosplanning Admin Account Contractor Profile Logout" at bounding box center [279, 13] width 337 height 17
click at [299, 14] on link "Home" at bounding box center [297, 13] width 25 height 17
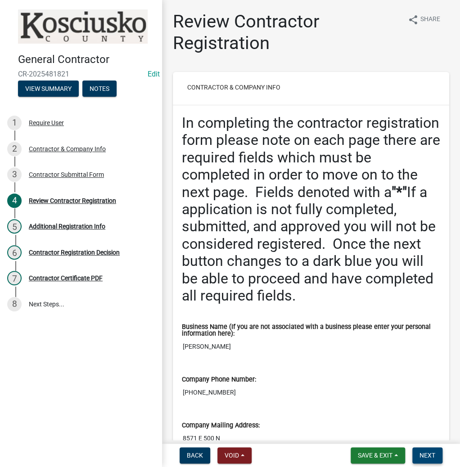
click at [427, 450] on button "Next" at bounding box center [427, 456] width 30 height 16
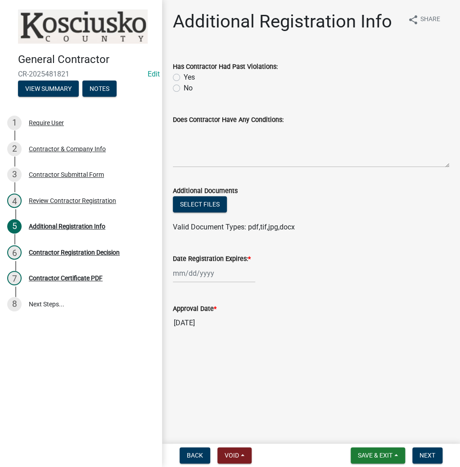
click at [184, 90] on label "No" at bounding box center [188, 88] width 9 height 11
click at [184, 89] on input "No" at bounding box center [187, 86] width 6 height 6
radio input "true"
click at [193, 273] on div at bounding box center [214, 273] width 82 height 18
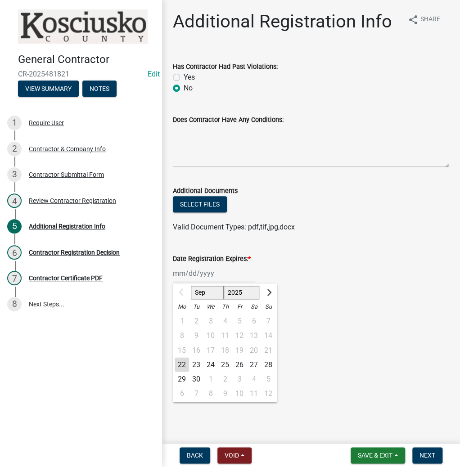
click at [240, 292] on select "2025 2026 2027 2028 2029 2030 2031 2032 2033 2034 2035 2036 2037 2038 2039 2040…" at bounding box center [242, 293] width 36 height 14
select select "2026"
click at [224, 286] on select "2025 2026 2027 2028 2029 2030 2031 2032 2033 2034 2035 2036 2037 2038 2039 2040…" at bounding box center [242, 293] width 36 height 14
click at [200, 364] on div "22" at bounding box center [196, 365] width 14 height 14
type input "09/22/2026"
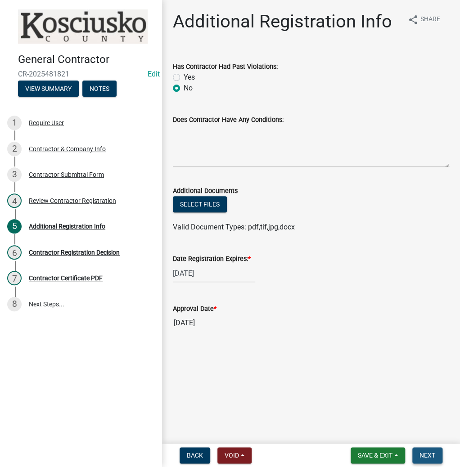
click at [428, 456] on span "Next" at bounding box center [428, 455] width 16 height 7
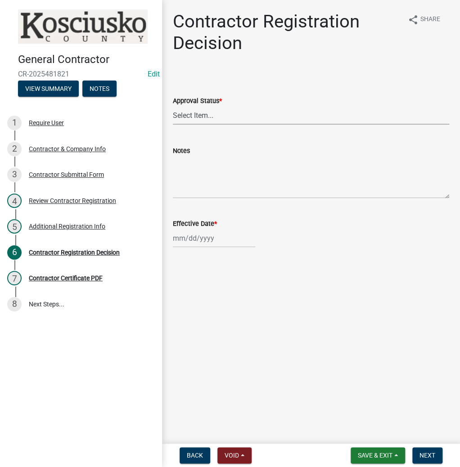
click at [214, 117] on select "Select Item... Approved Denied" at bounding box center [311, 115] width 276 height 18
click at [173, 106] on select "Select Item... Approved Denied" at bounding box center [311, 115] width 276 height 18
select select "8e4351d7-4ebf-4714-a7c9-c8187f00e083"
click at [189, 237] on div at bounding box center [214, 238] width 82 height 18
select select "9"
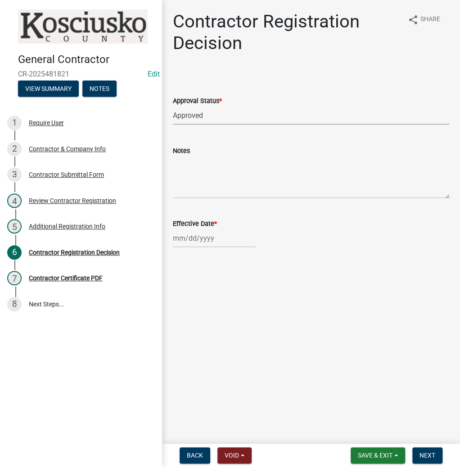
select select "2025"
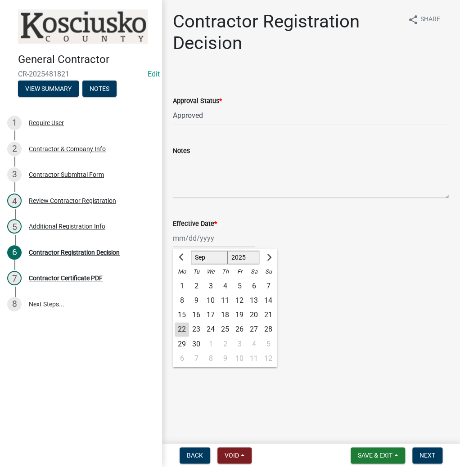
click at [178, 333] on div "22" at bounding box center [182, 329] width 14 height 14
type input "[DATE]"
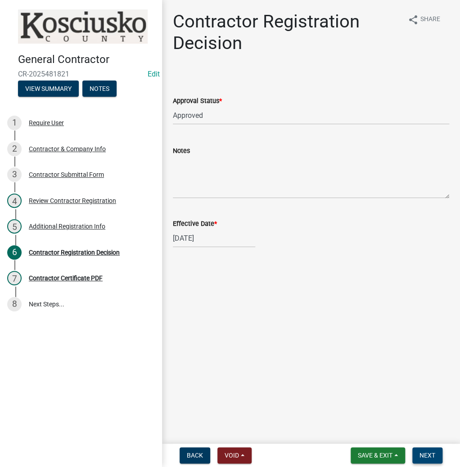
click at [430, 455] on span "Next" at bounding box center [428, 455] width 16 height 7
